Goal: Task Accomplishment & Management: Use online tool/utility

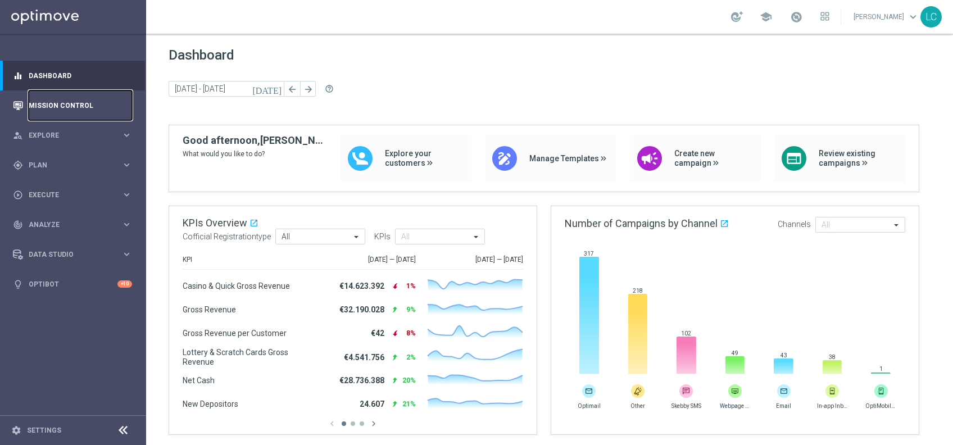
click at [66, 94] on link "Mission Control" at bounding box center [80, 106] width 103 height 30
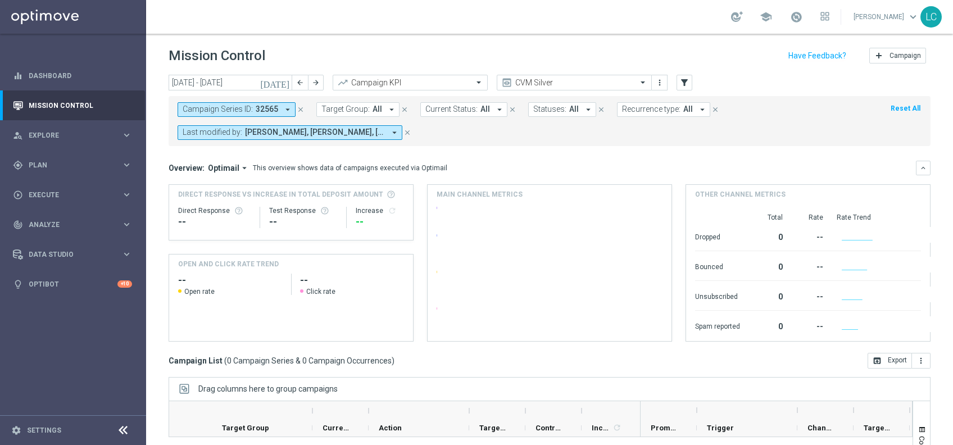
click at [297, 106] on icon "close" at bounding box center [301, 110] width 8 height 8
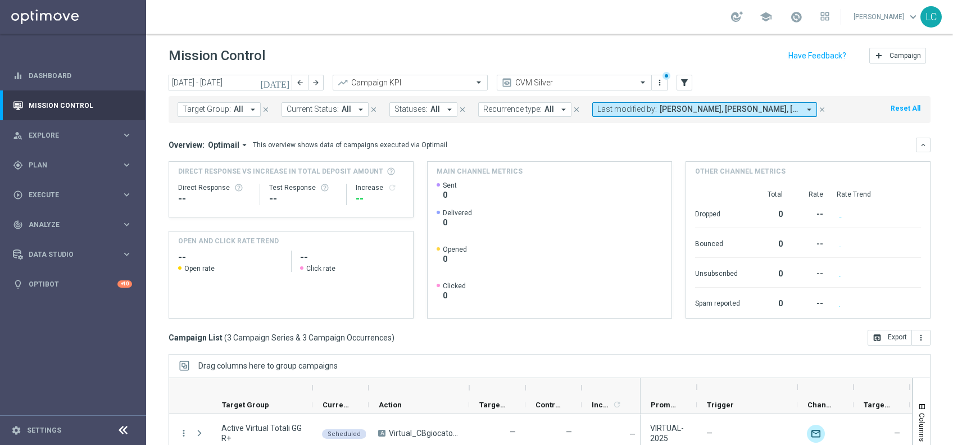
click at [220, 107] on span "Target Group:" at bounding box center [207, 110] width 48 height 10
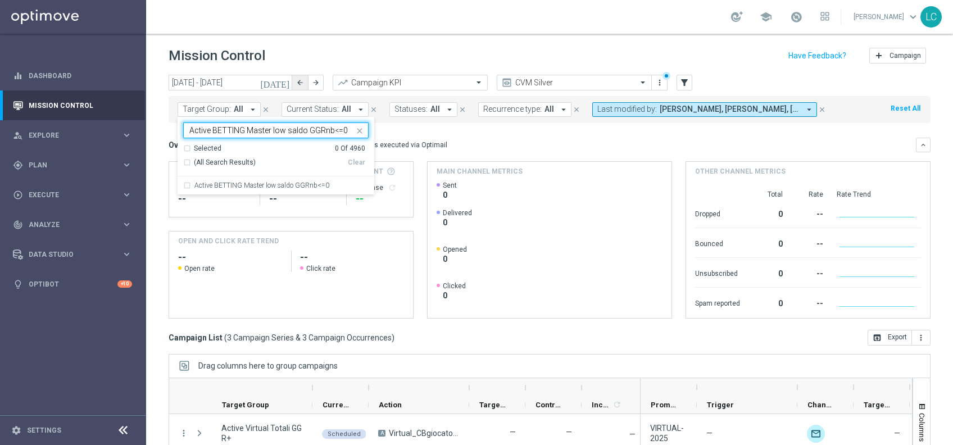
type input "Active BETTING Master low saldo GGRnb<=0"
click at [295, 79] on button "arrow_back" at bounding box center [300, 83] width 16 height 16
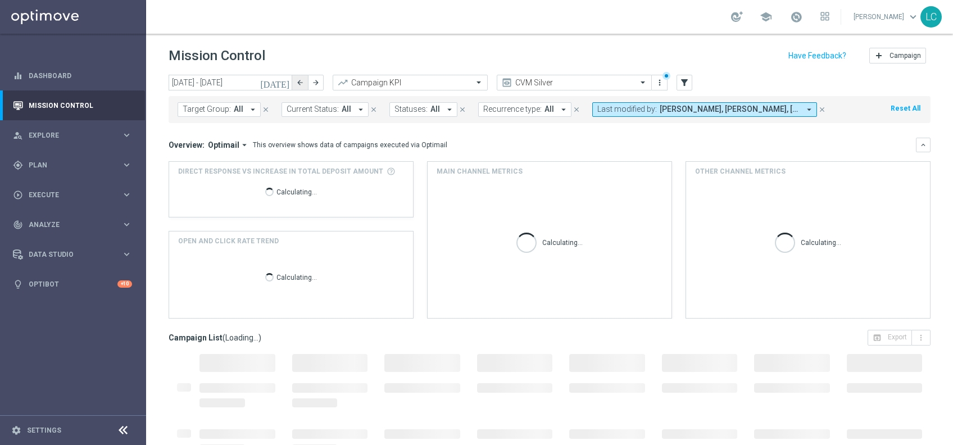
click at [295, 79] on button "arrow_back" at bounding box center [300, 83] width 16 height 16
type input "[DATE] - [DATE]"
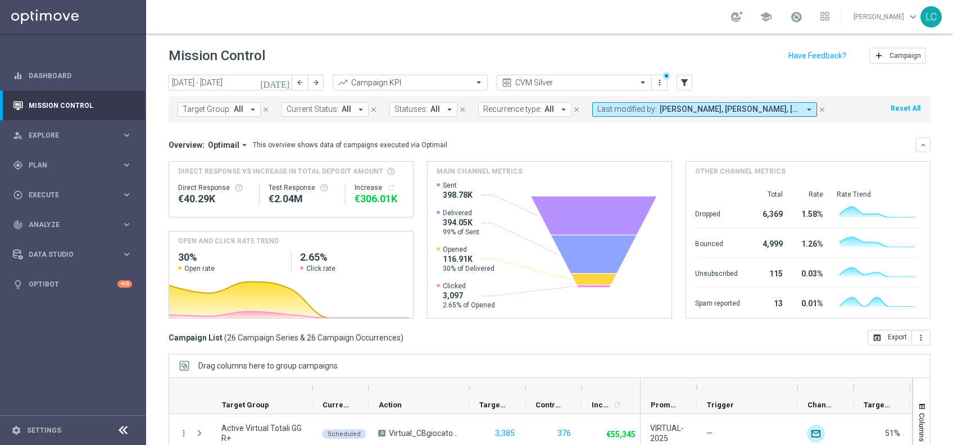
click at [218, 101] on div "Target Group: All arrow_drop_down close Current Status: All arrow_drop_down clo…" at bounding box center [550, 109] width 762 height 27
click at [219, 107] on span "Target Group:" at bounding box center [207, 110] width 48 height 10
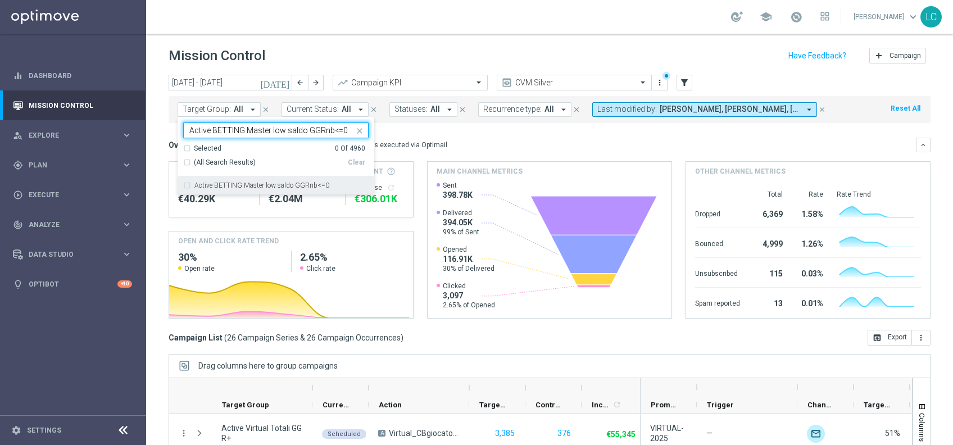
click at [243, 187] on label "Active BETTING Master low saldo GGRnb<=0" at bounding box center [261, 185] width 135 height 7
type input "Active BETTING Master low saldo GGRnb<=0"
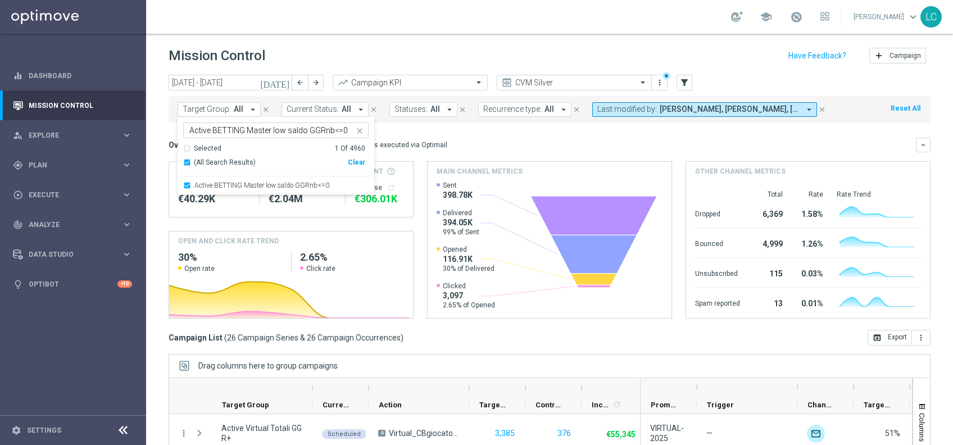
click at [580, 141] on div "Overview: Optimail arrow_drop_down This overview shows data of campaigns execut…" at bounding box center [543, 145] width 748 height 10
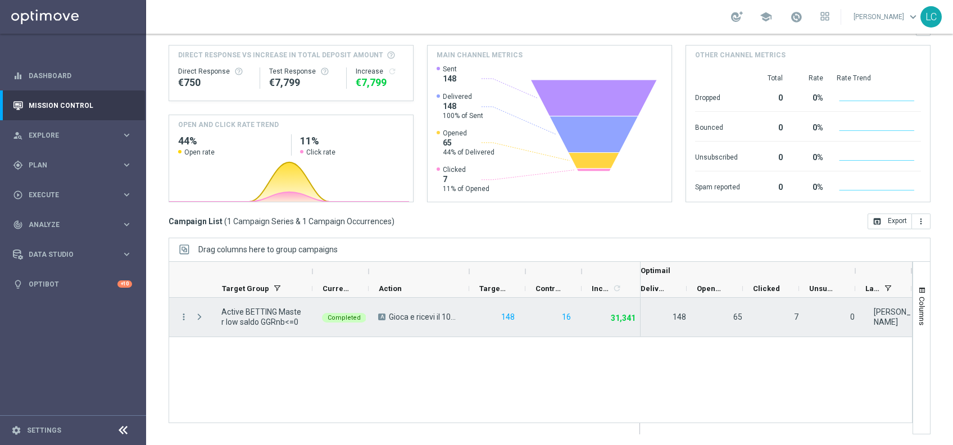
scroll to position [0, 424]
